Goal: Check status: Check status

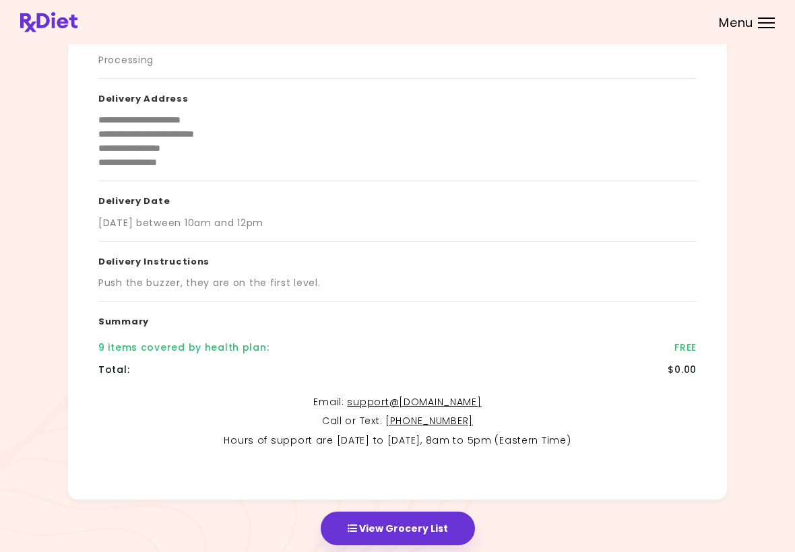
scroll to position [134, 0]
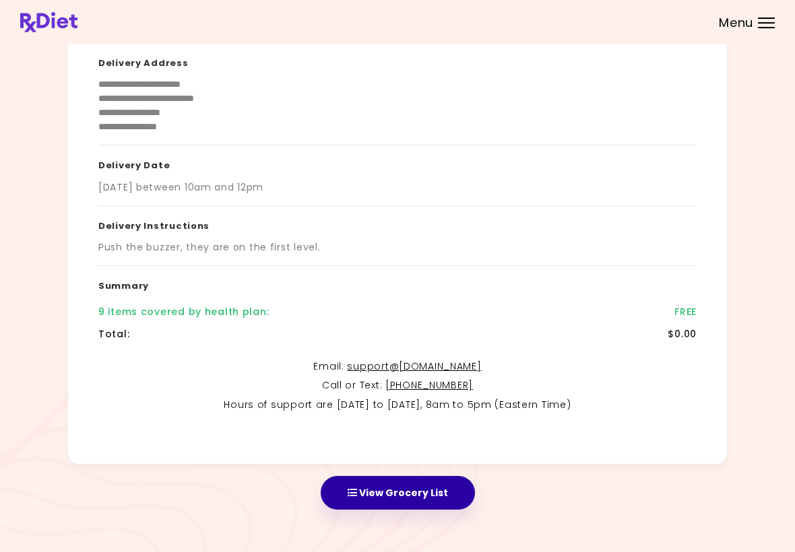
click at [443, 486] on button "View Grocery List" at bounding box center [398, 493] width 154 height 34
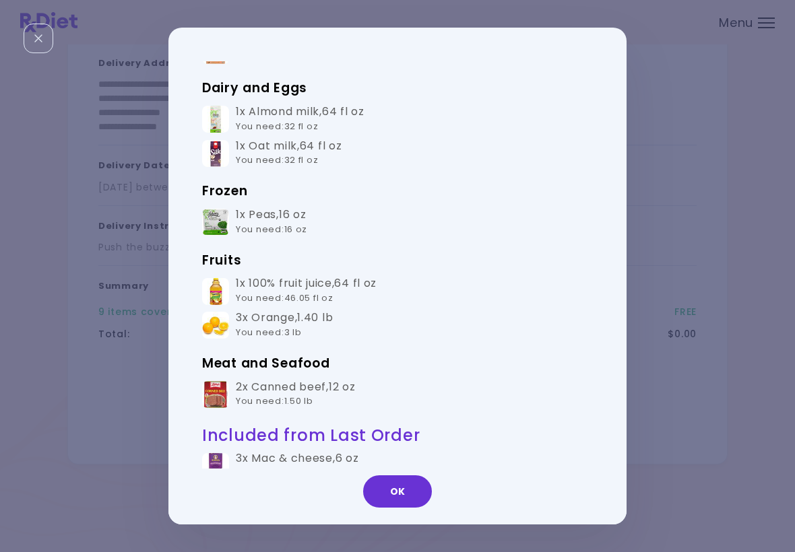
scroll to position [192, 0]
click at [412, 487] on button "OK" at bounding box center [397, 492] width 69 height 32
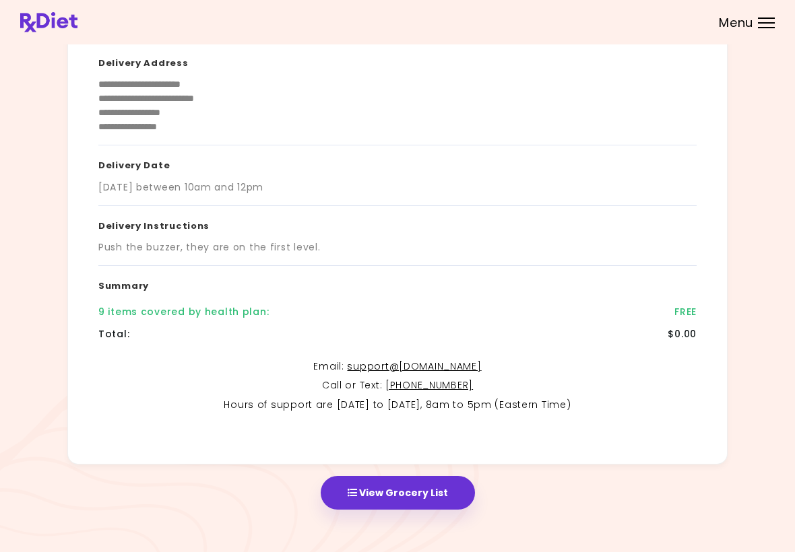
click at [450, 489] on button "View Grocery List" at bounding box center [398, 493] width 154 height 34
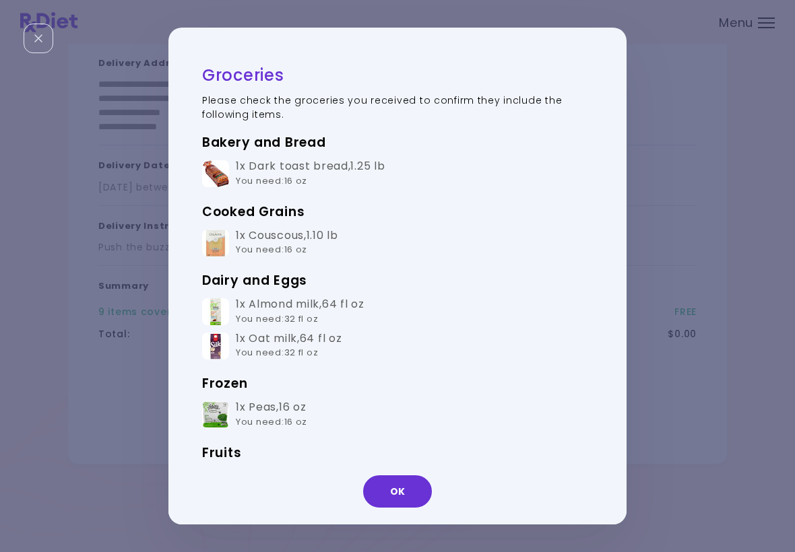
click at [407, 487] on button "OK" at bounding box center [397, 492] width 69 height 32
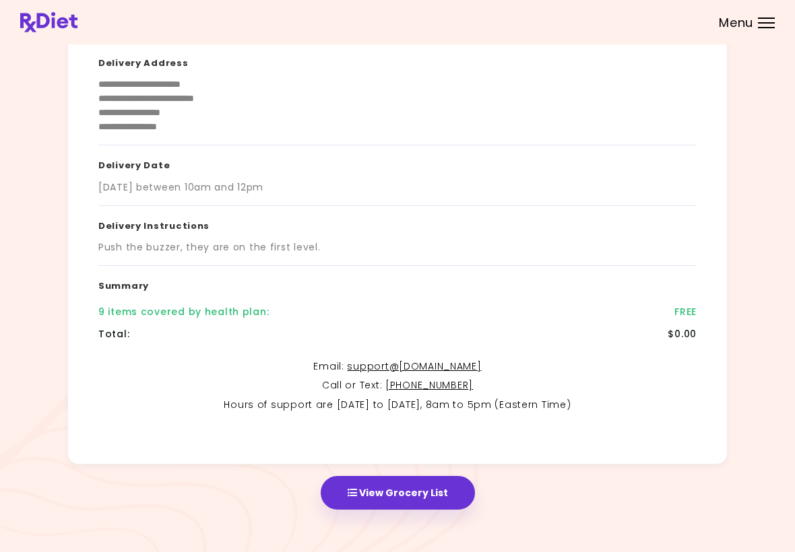
click at [420, 488] on button "View Grocery List" at bounding box center [398, 493] width 154 height 34
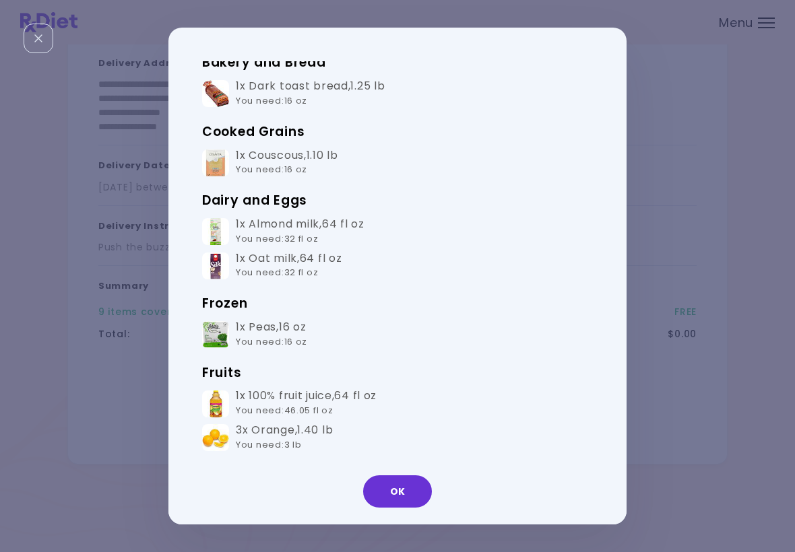
scroll to position [84, 0]
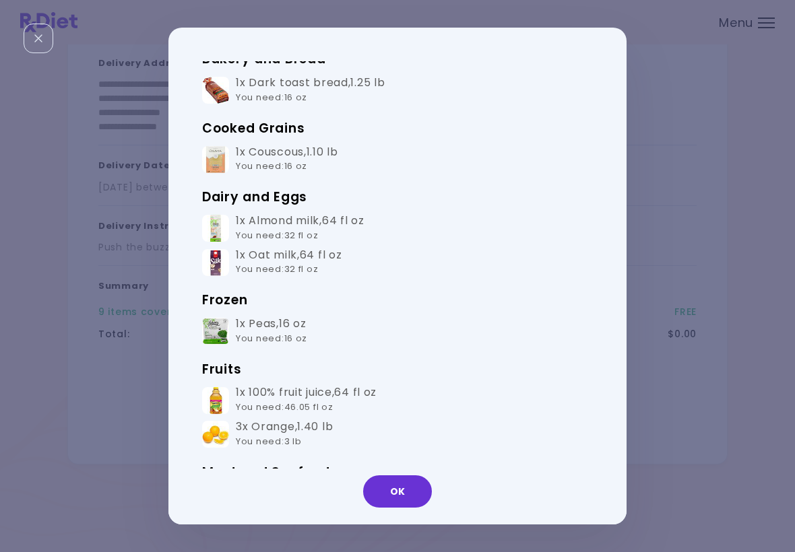
click at [412, 490] on button "OK" at bounding box center [397, 492] width 69 height 32
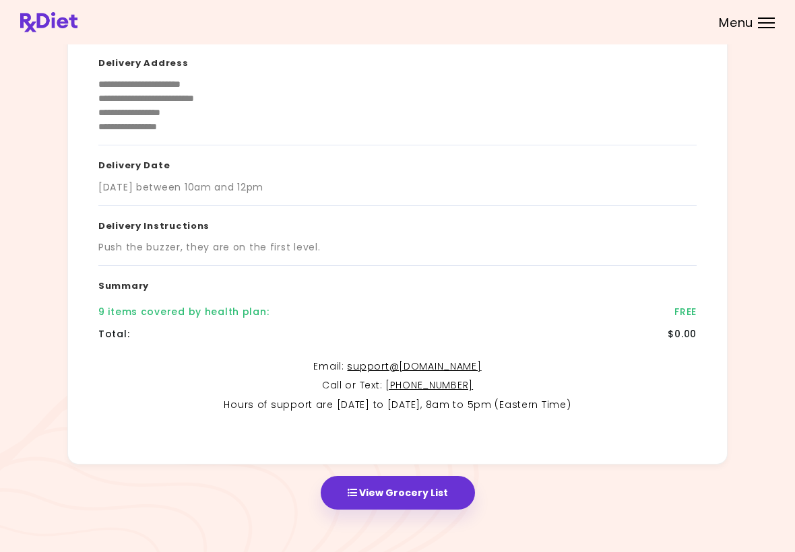
click at [772, 19] on div "Menu" at bounding box center [766, 23] width 17 height 11
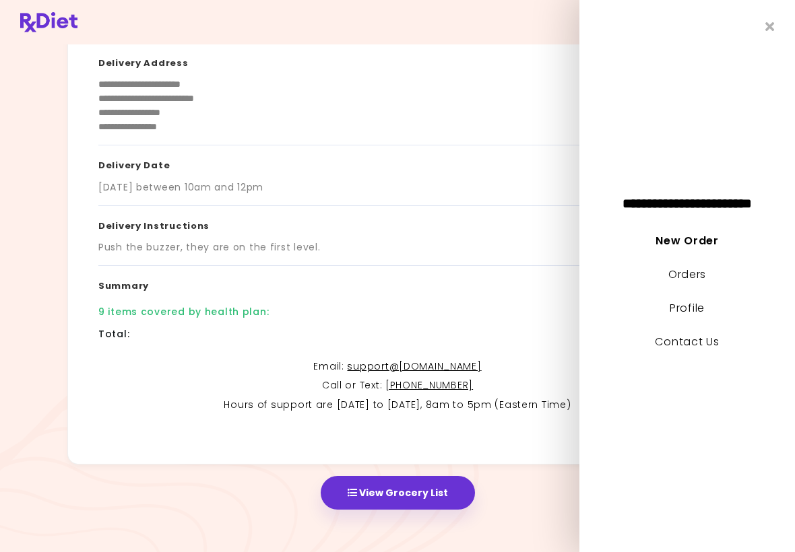
click at [700, 275] on link "Orders" at bounding box center [687, 274] width 38 height 15
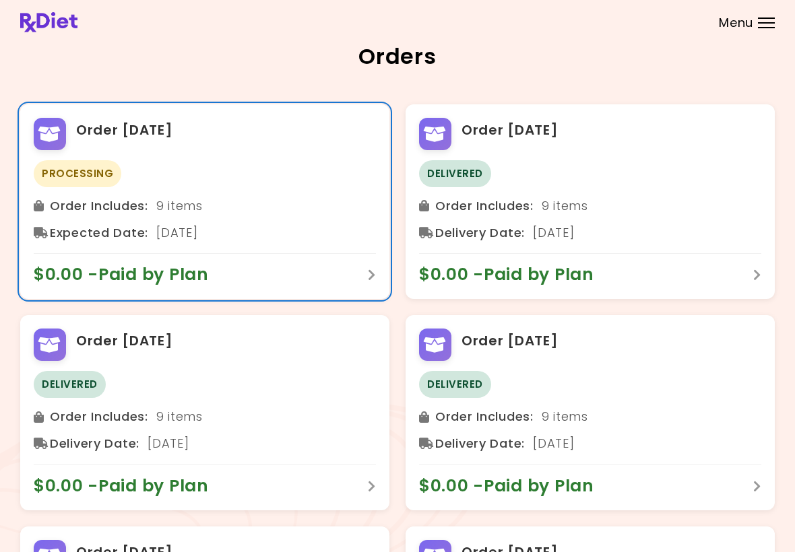
click at [379, 278] on div "Order [DATE] Processing Order Includes : 9 items Expected Date : [DATE] $0.00 -…" at bounding box center [204, 201] width 369 height 195
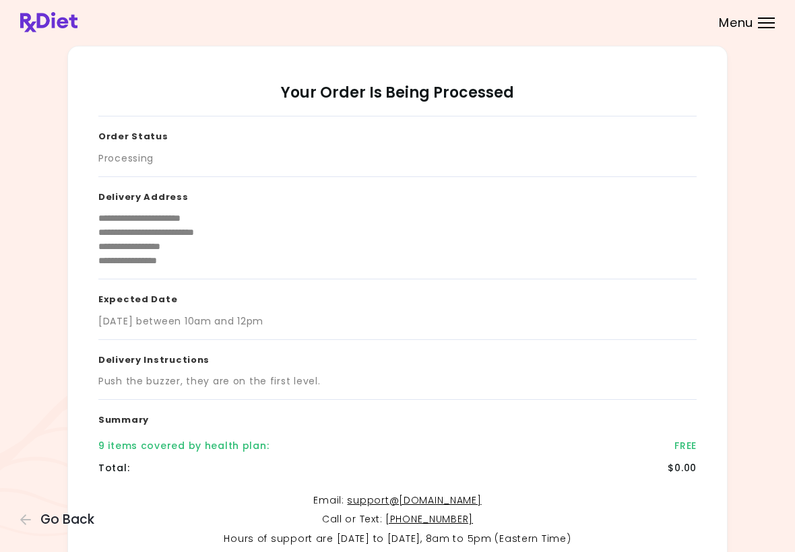
click at [771, 28] on div at bounding box center [766, 27] width 17 height 1
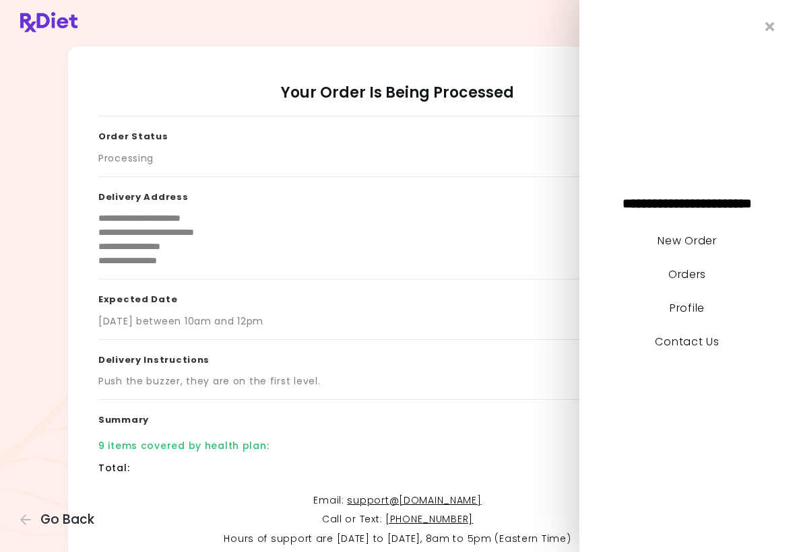
click at [703, 236] on link "New Order" at bounding box center [686, 240] width 59 height 15
